Goal: Obtain resource: Download file/media

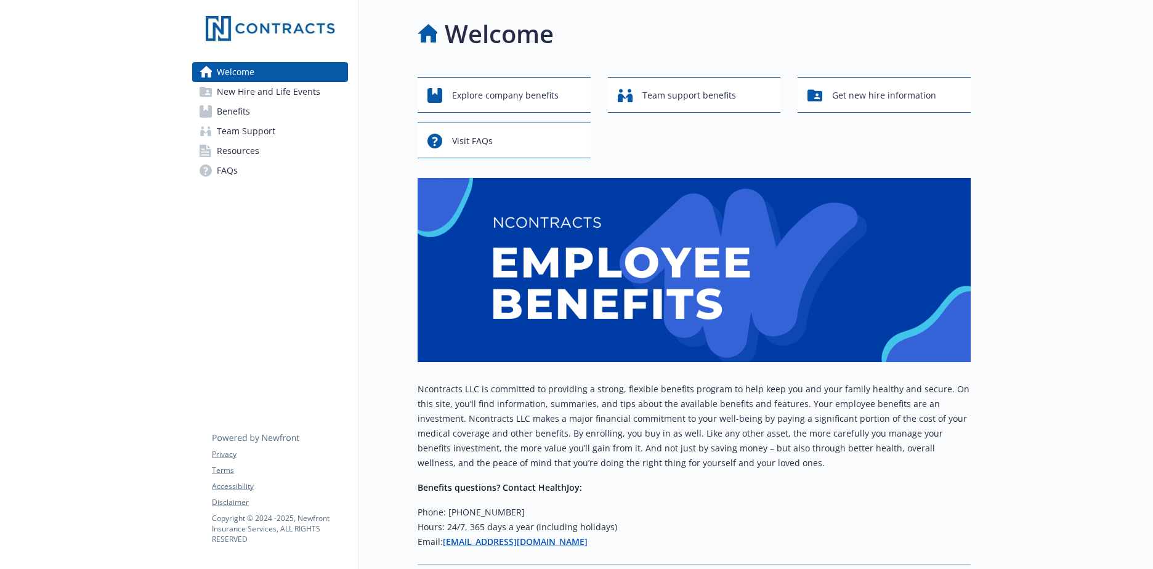
click at [214, 87] on link "New Hire and Life Events" at bounding box center [270, 92] width 156 height 20
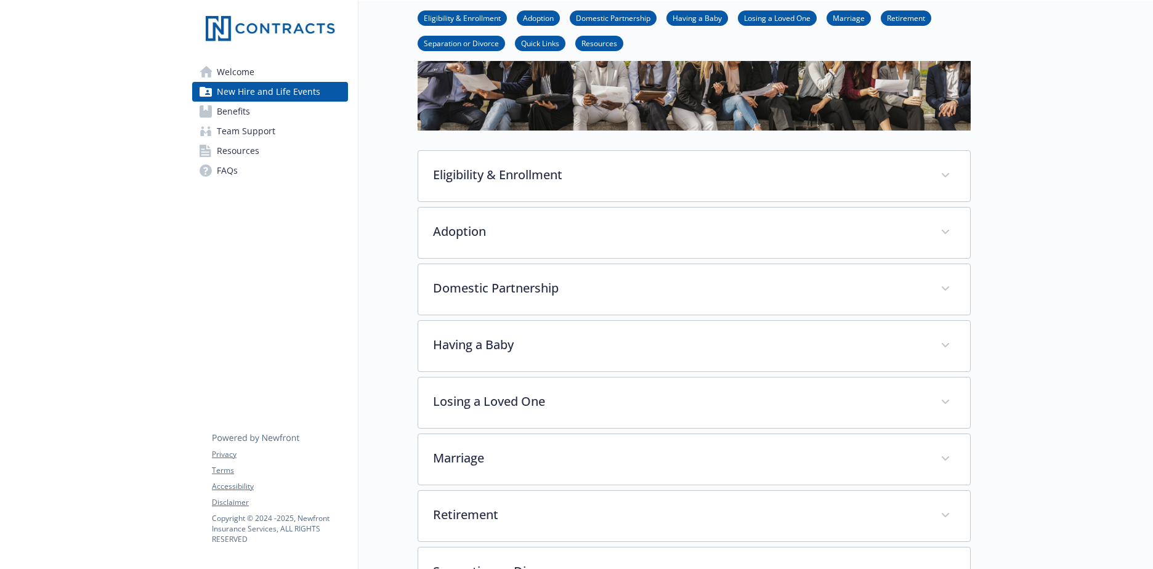
scroll to position [123, 0]
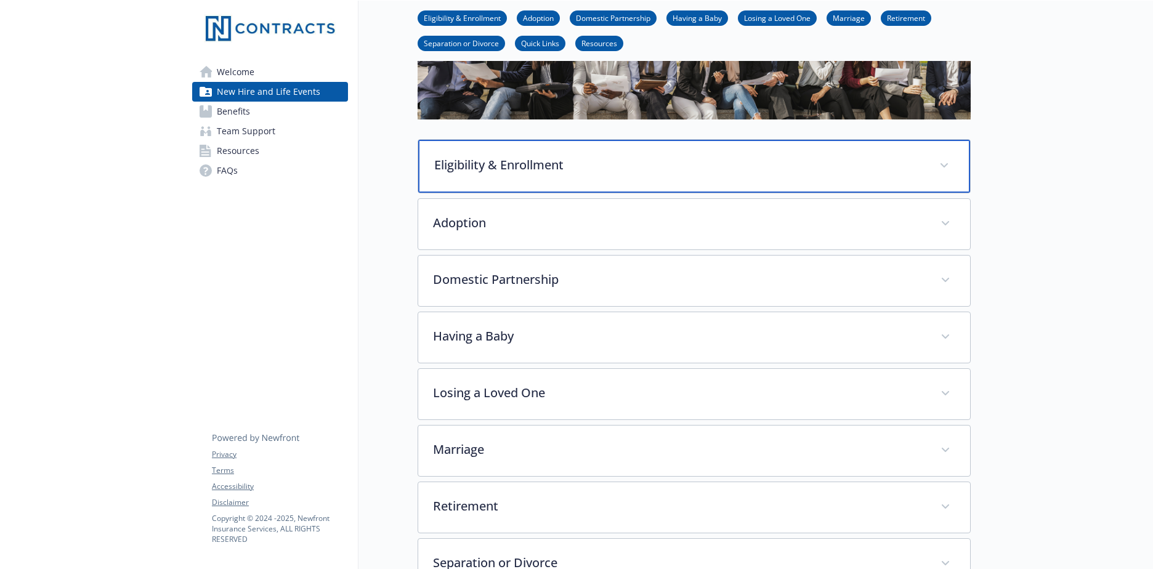
click at [503, 172] on p "Eligibility & Enrollment" at bounding box center [679, 165] width 490 height 18
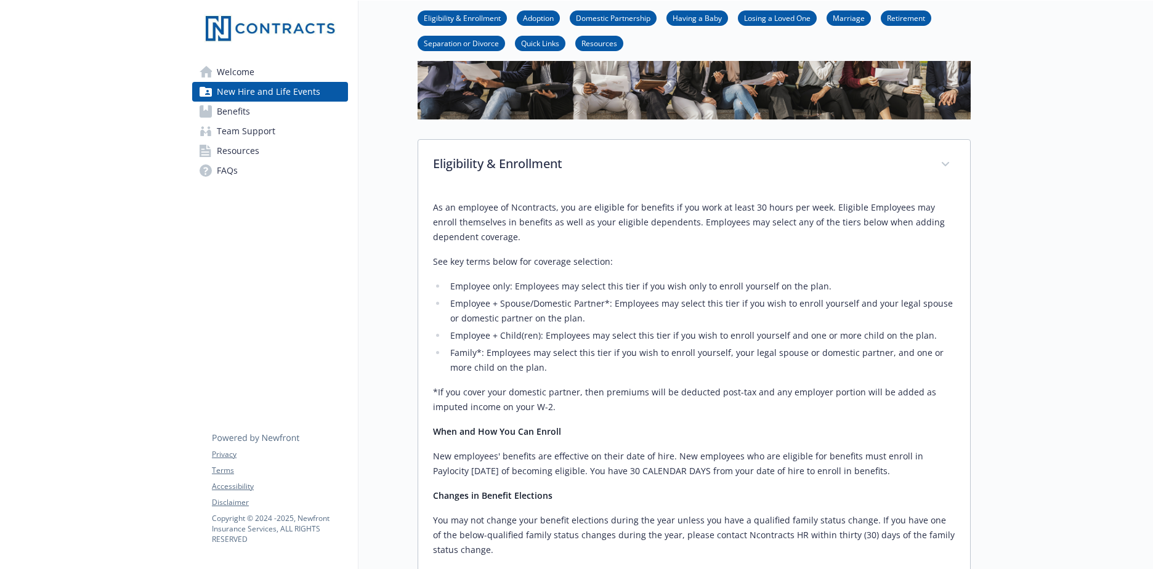
click at [223, 99] on span "New Hire and Life Events" at bounding box center [268, 92] width 103 height 20
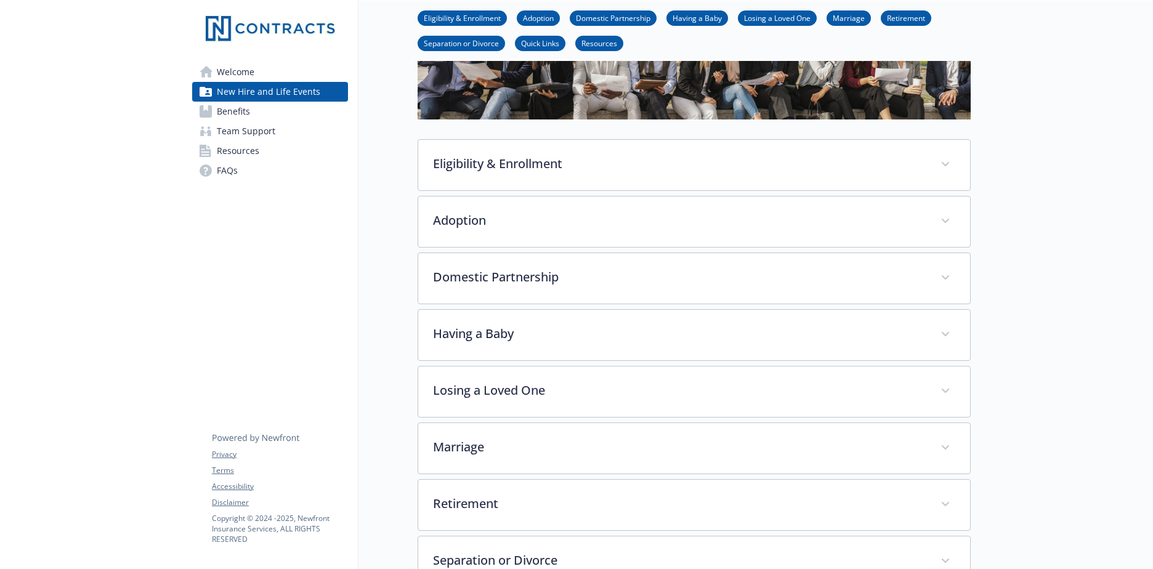
click at [278, 121] on link "Team Support" at bounding box center [270, 131] width 156 height 20
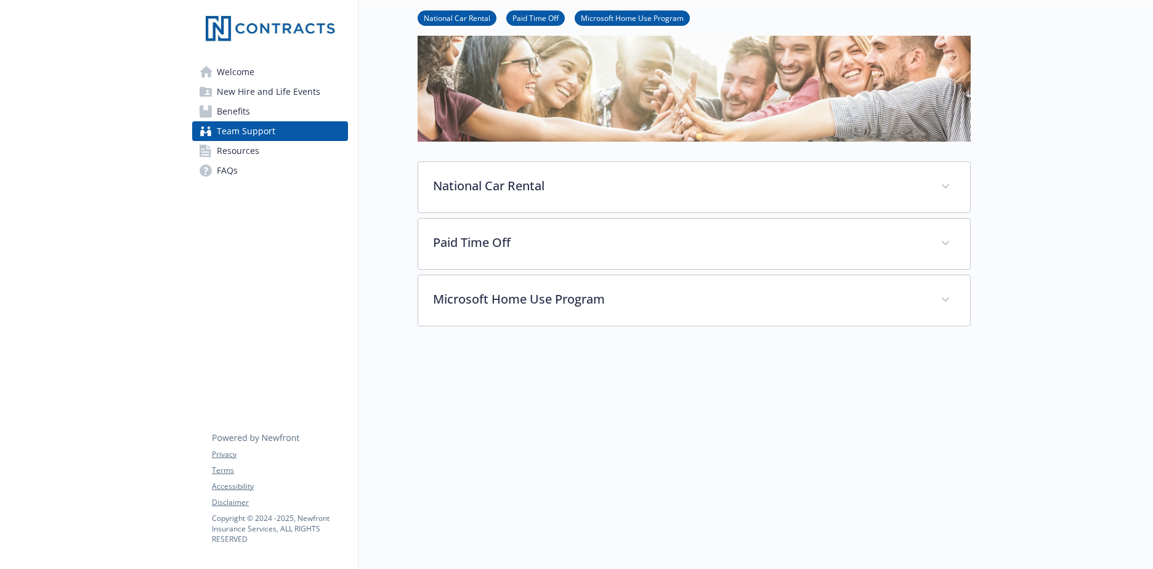
click at [275, 115] on link "Benefits" at bounding box center [270, 112] width 156 height 20
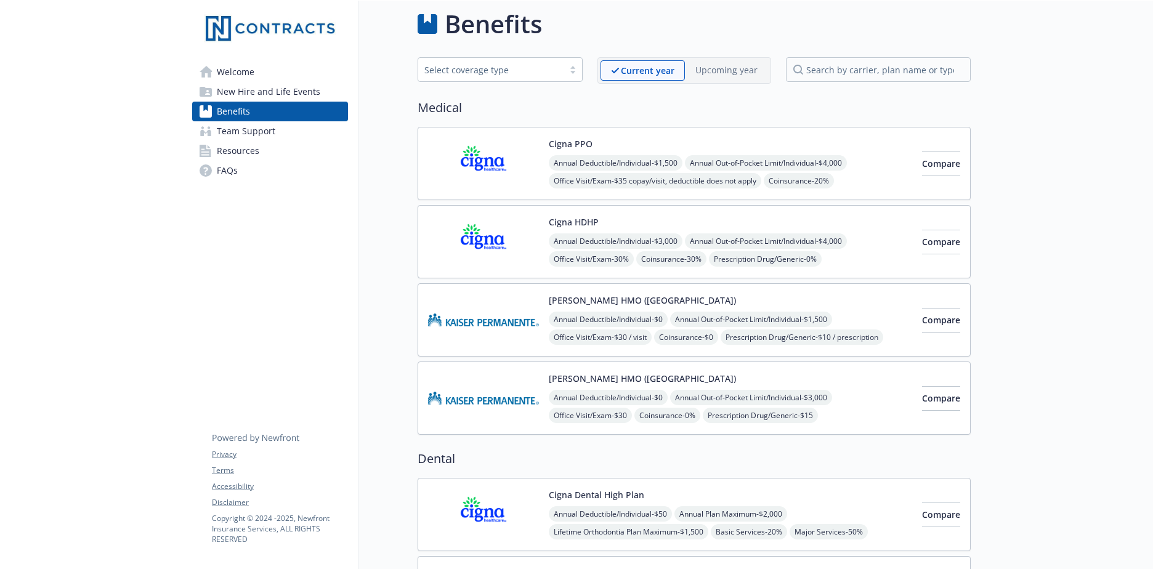
scroll to position [85, 0]
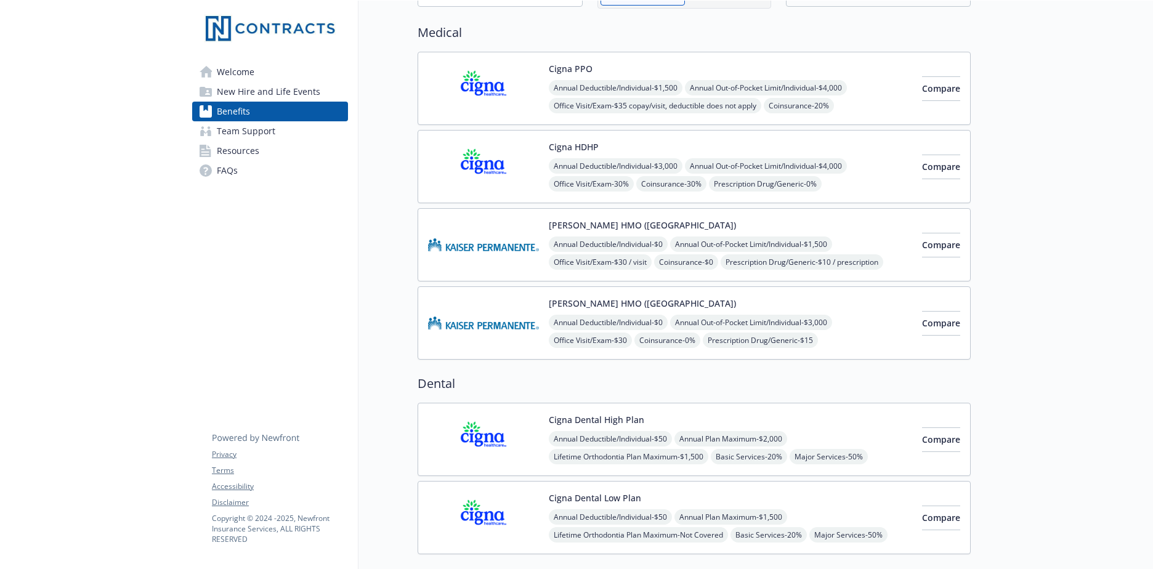
click at [852, 184] on div "Annual Deductible/Individual - $3,000 Annual Out-of-Pocket Limit/Individual - $…" at bounding box center [730, 193] width 363 height 70
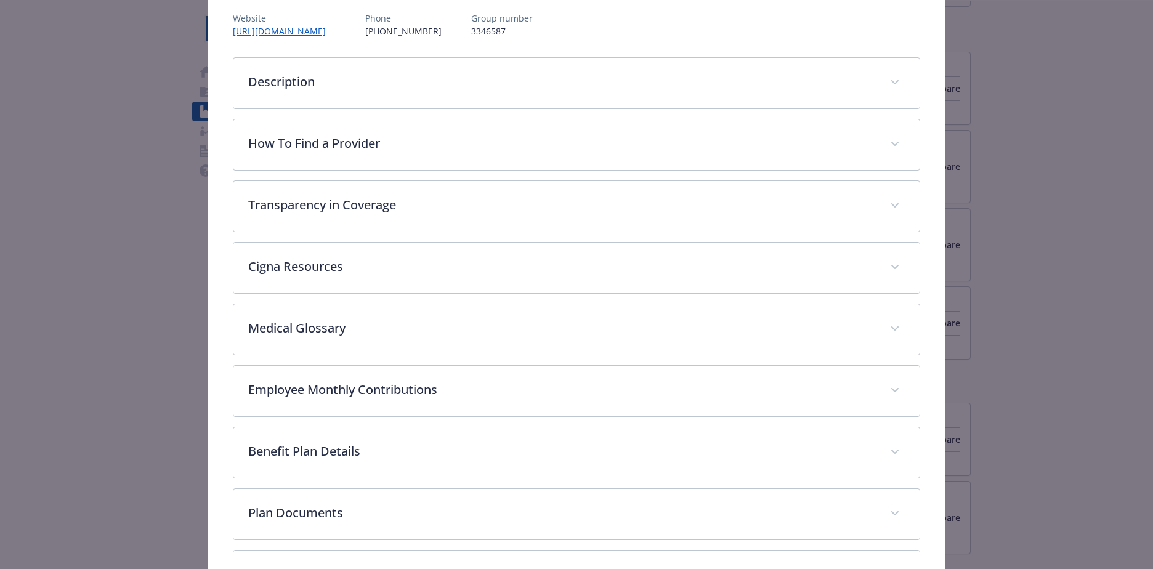
scroll to position [252, 0]
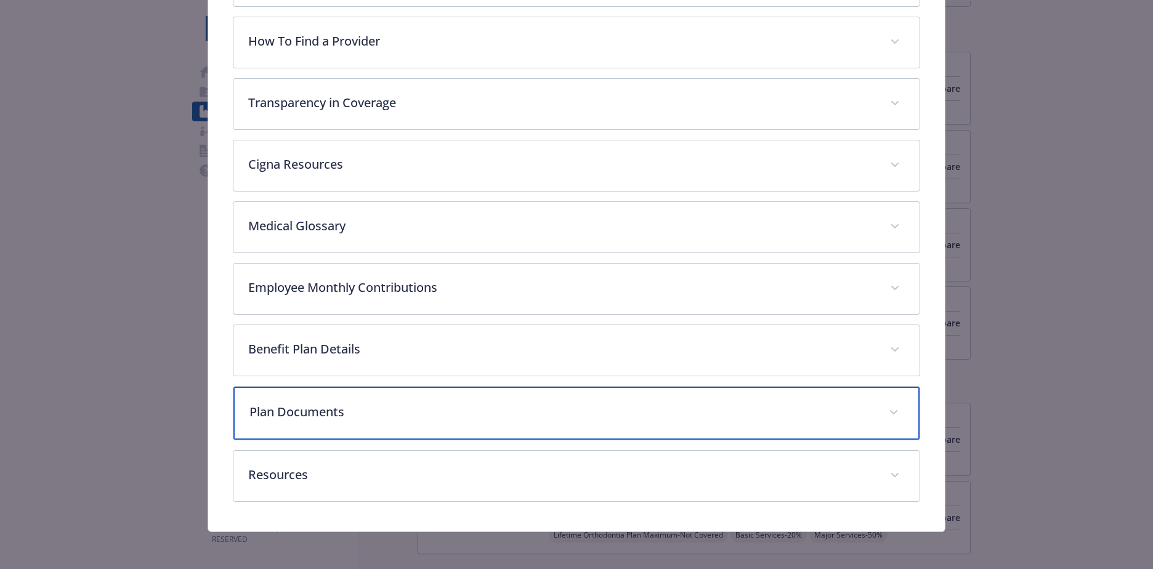
click at [368, 432] on div "Plan Documents" at bounding box center [576, 413] width 686 height 53
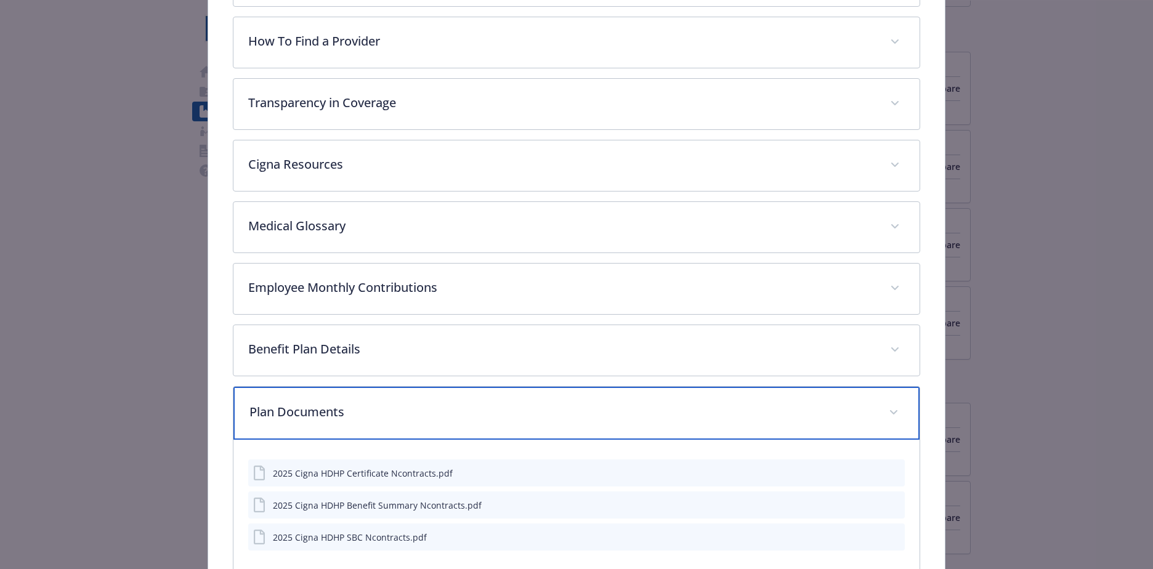
scroll to position [314, 0]
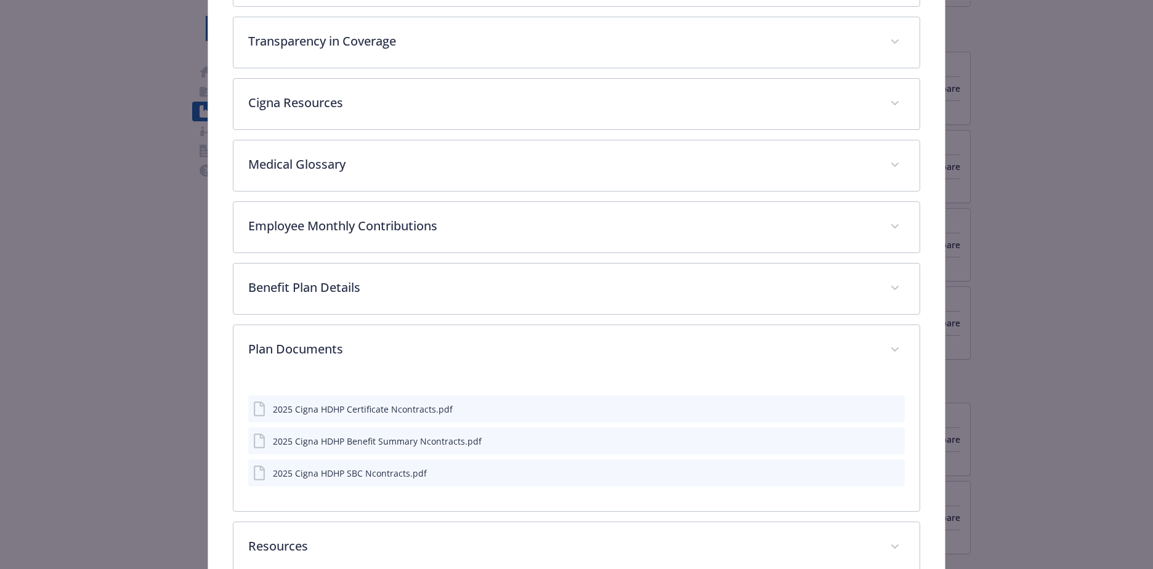
click at [868, 446] on button "download file" at bounding box center [872, 440] width 12 height 12
click at [869, 472] on icon "download file" at bounding box center [873, 470] width 8 height 7
